Goal: Information Seeking & Learning: Check status

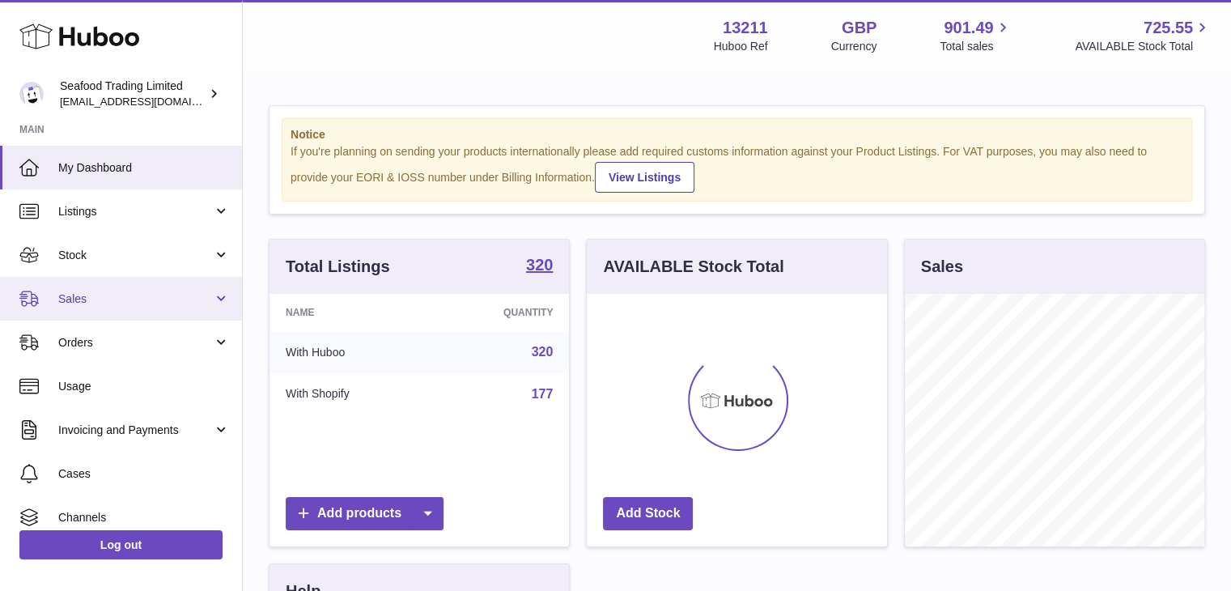
scroll to position [253, 300]
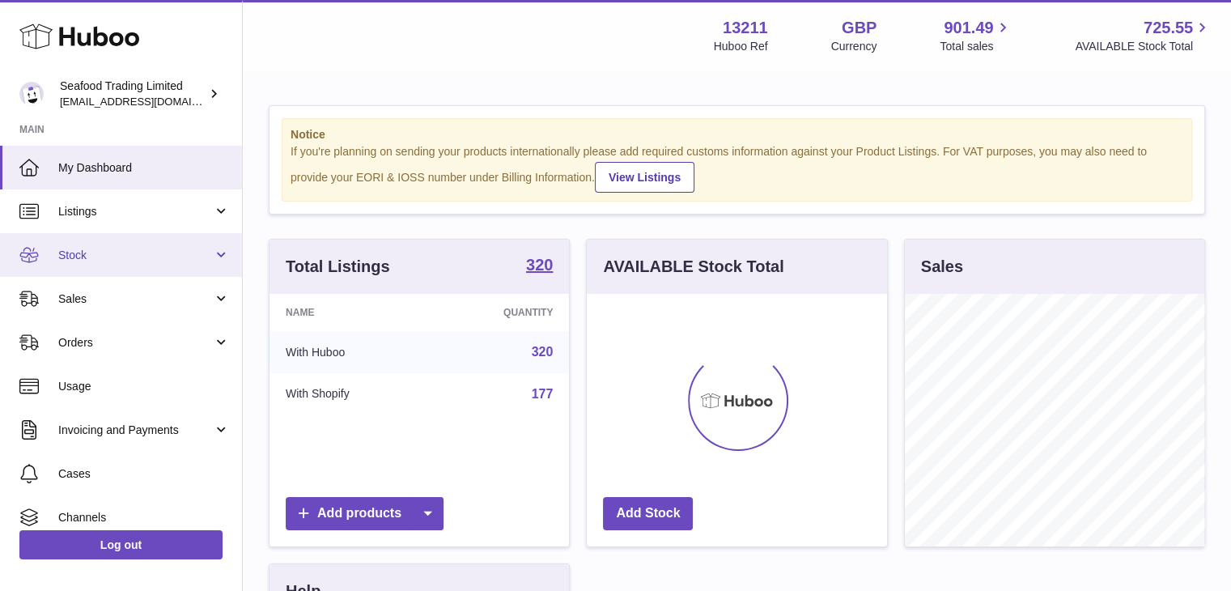
click at [78, 257] on span "Stock" at bounding box center [135, 255] width 155 height 15
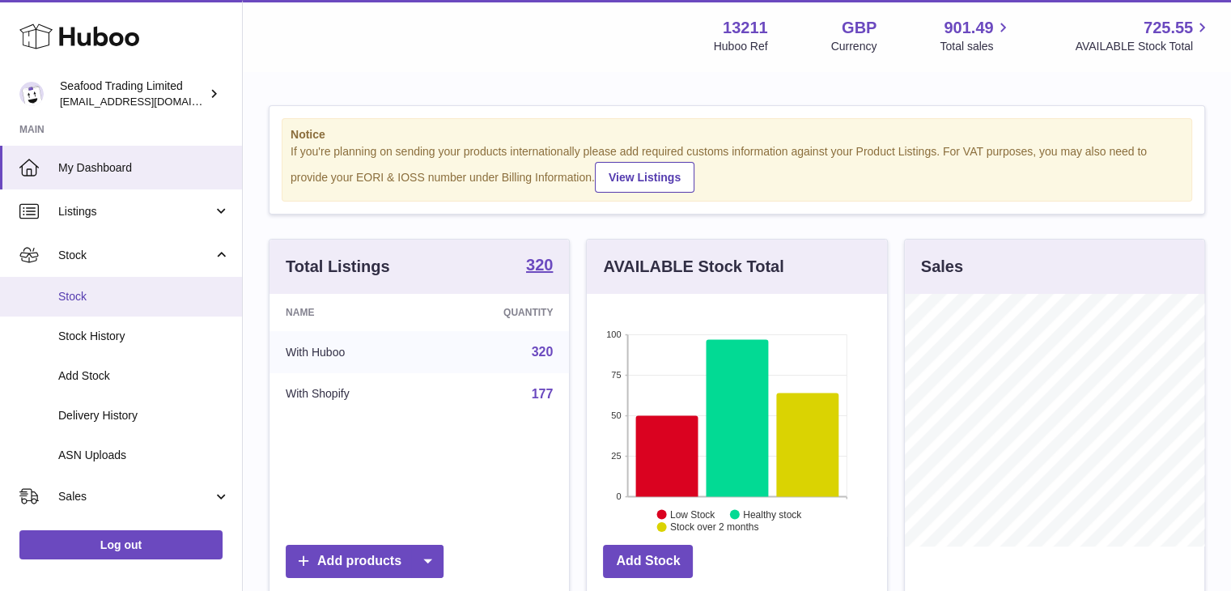
click at [81, 302] on span "Stock" at bounding box center [144, 296] width 172 height 15
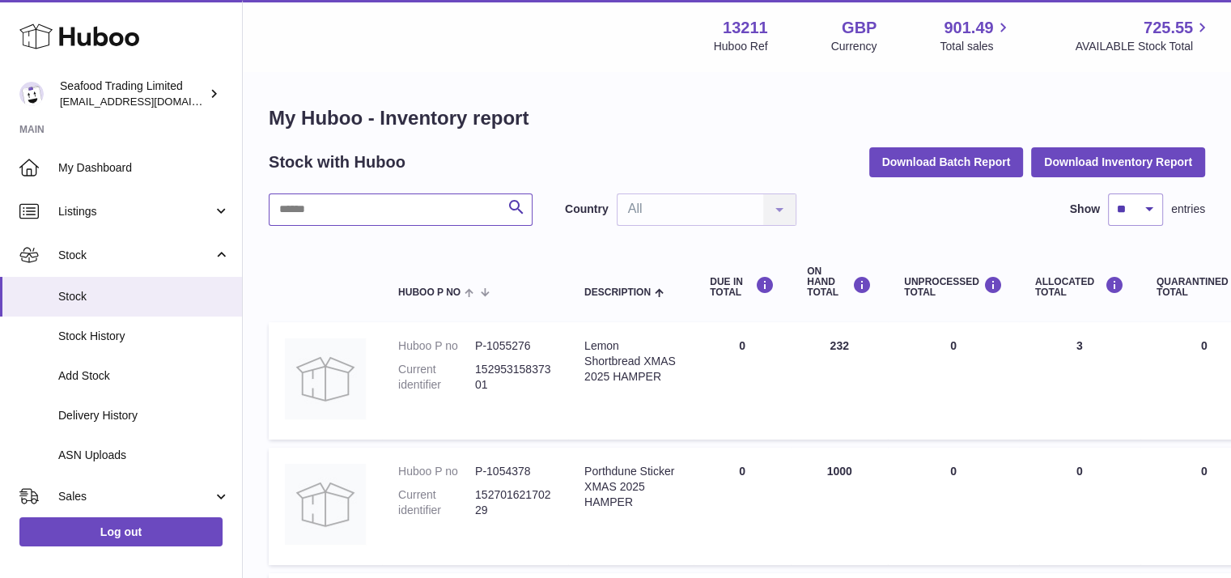
click at [412, 206] on input "text" at bounding box center [401, 209] width 264 height 32
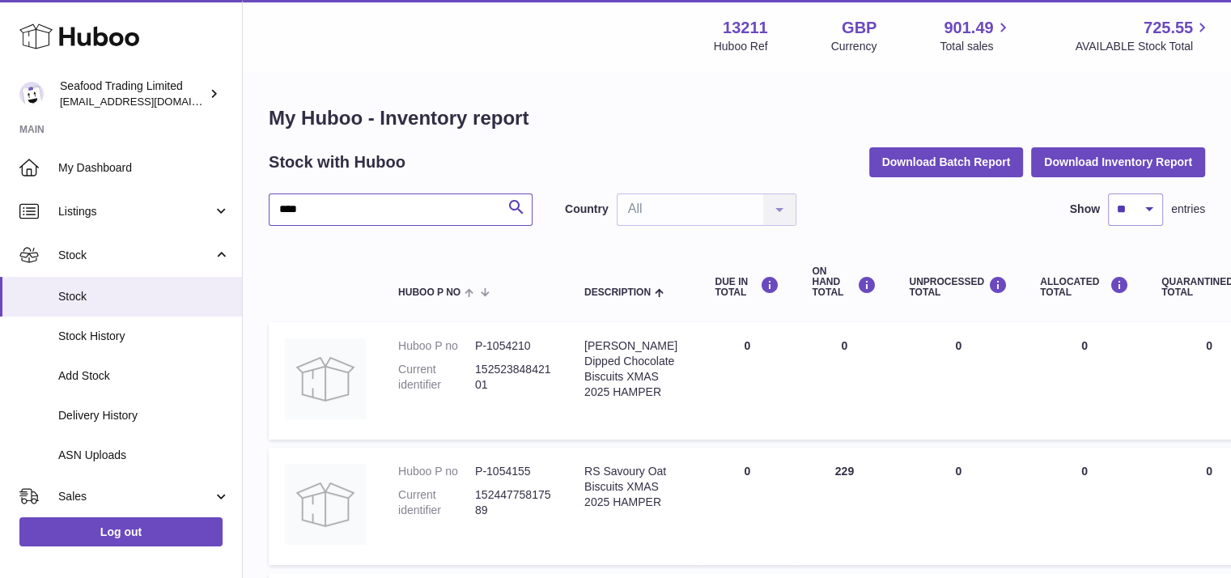
drag, startPoint x: 288, startPoint y: 210, endPoint x: 252, endPoint y: 212, distance: 36.5
click at [252, 212] on div "My Huboo - Inventory report Stock with Huboo Download Batch Report Download Inv…" at bounding box center [737, 498] width 988 height 850
drag, startPoint x: 342, startPoint y: 206, endPoint x: 261, endPoint y: 210, distance: 81.8
click at [261, 210] on div "My Huboo - Inventory report Stock with Huboo Download Batch Report Download Inv…" at bounding box center [737, 414] width 988 height 683
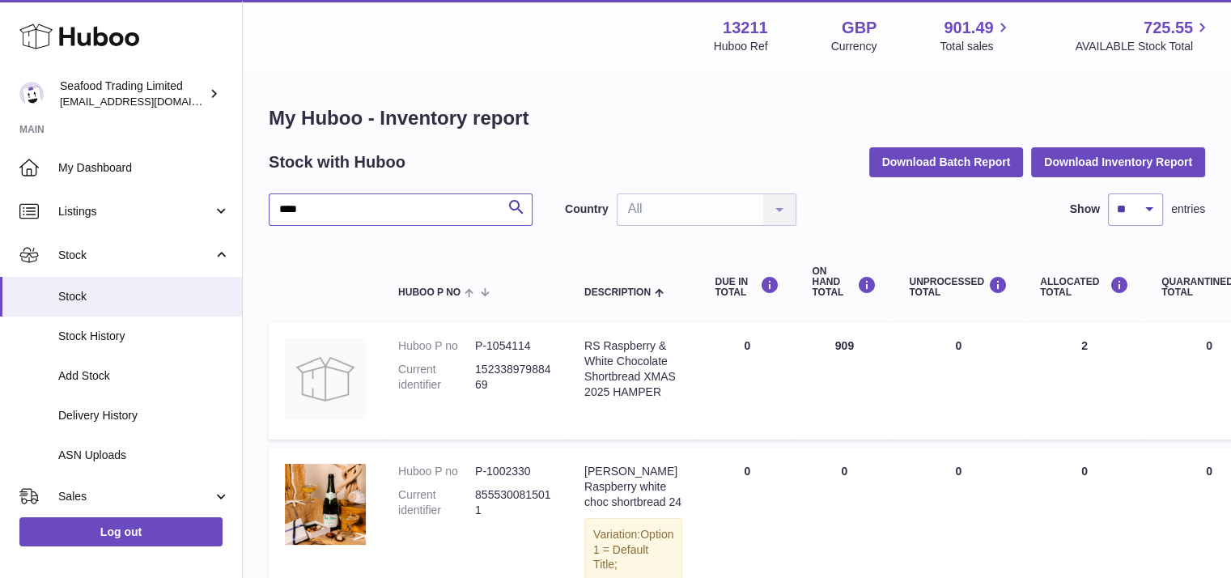
type input "****"
